Goal: Task Accomplishment & Management: Use online tool/utility

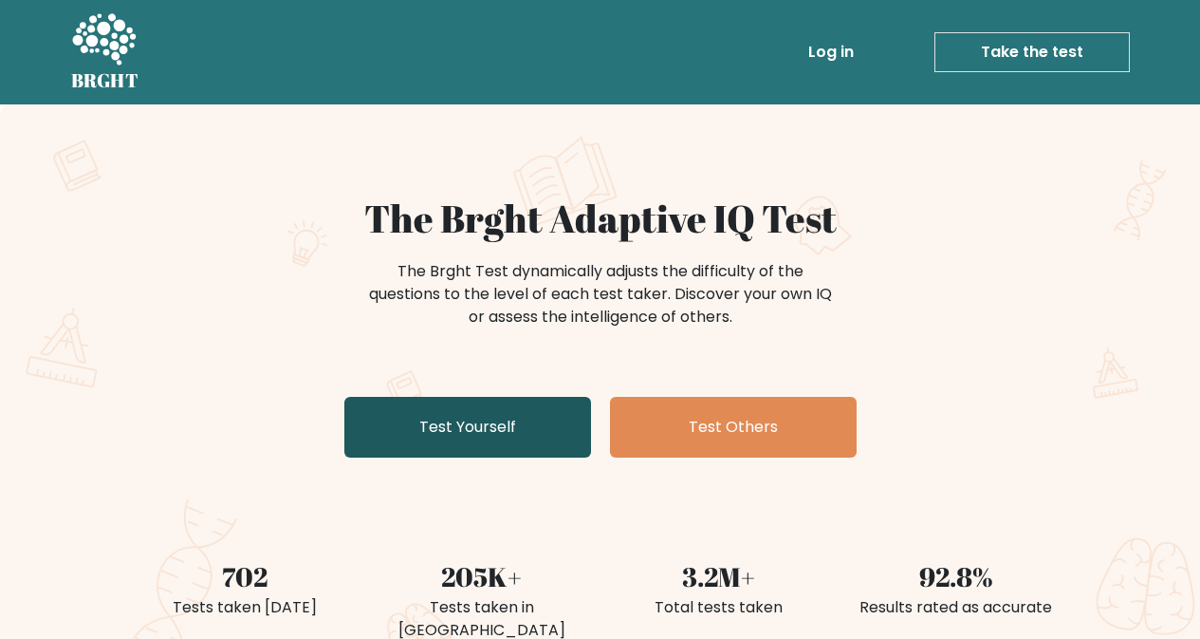
click at [468, 409] on link "Test Yourself" at bounding box center [467, 427] width 247 height 61
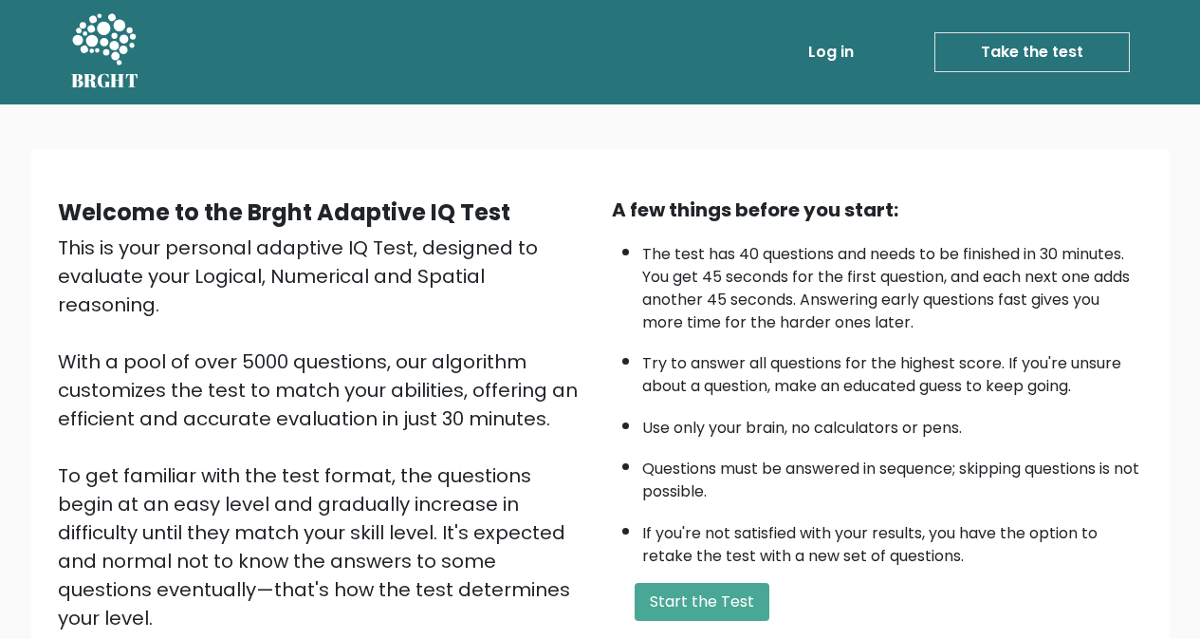
scroll to position [231, 0]
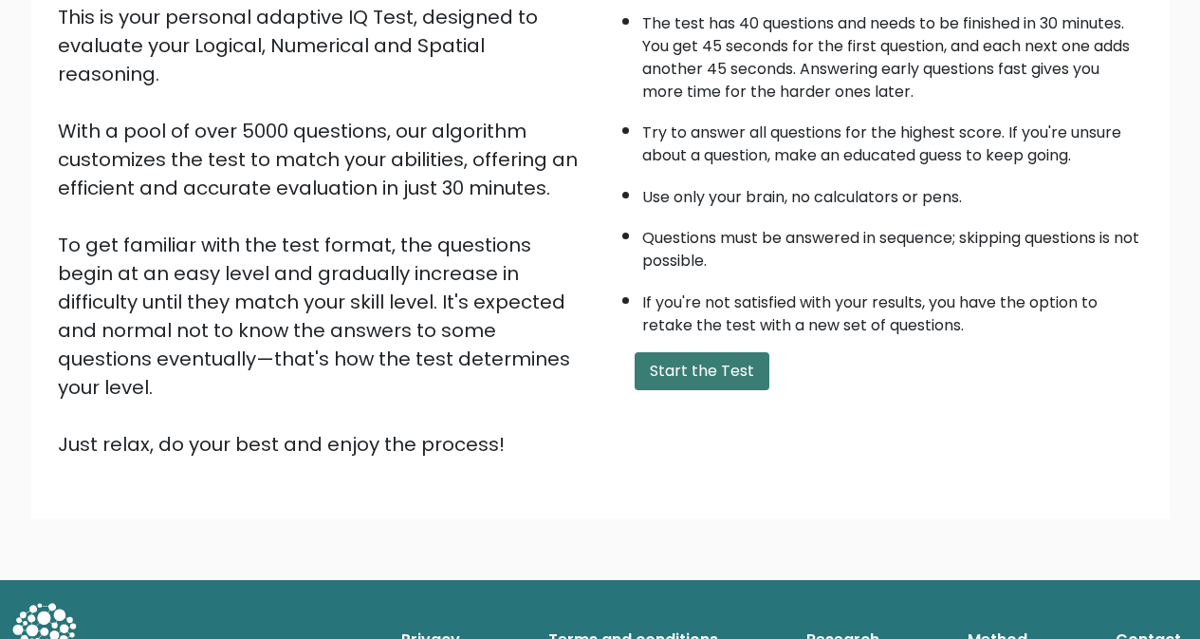
click at [658, 366] on button "Start the Test" at bounding box center [702, 371] width 135 height 38
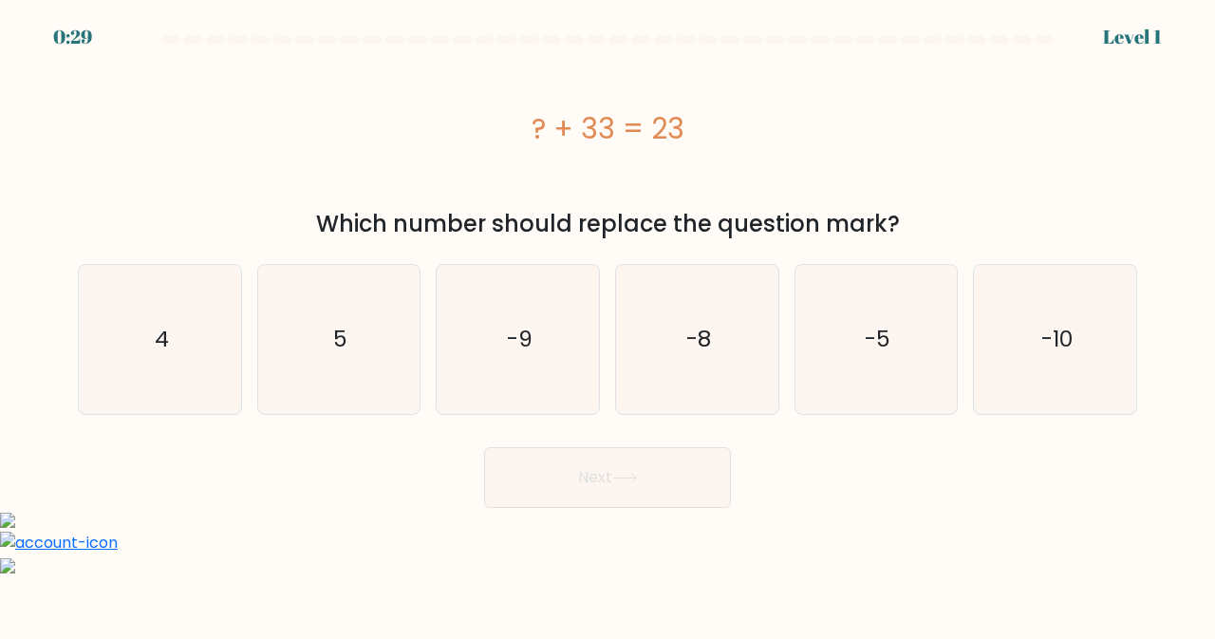
drag, startPoint x: 687, startPoint y: 126, endPoint x: 489, endPoint y: 129, distance: 198.3
click at [489, 129] on div "? + 33 = 23" at bounding box center [607, 128] width 1059 height 43
